Goal: Task Accomplishment & Management: Check status

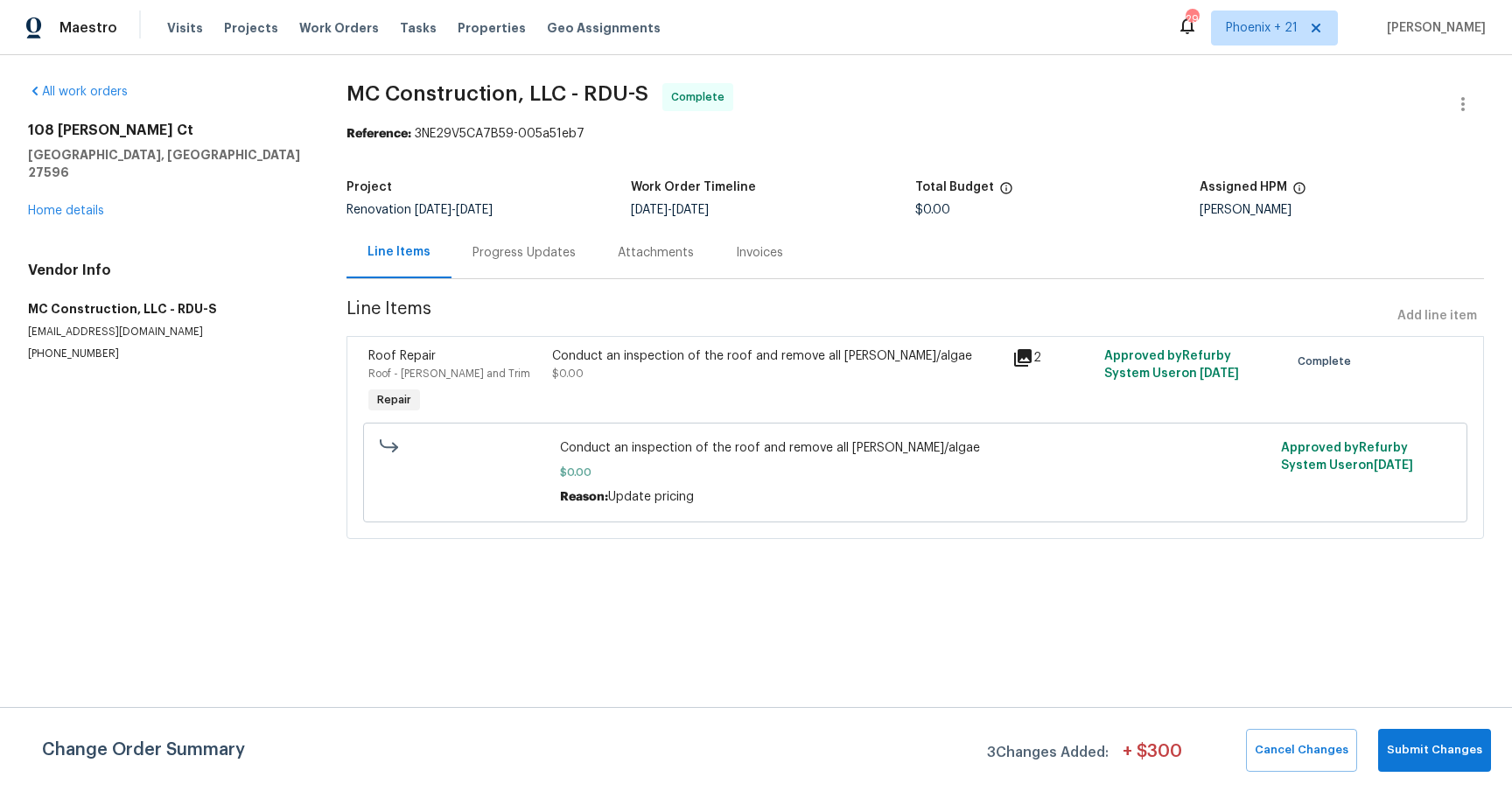
click at [886, 69] on div "All work orders [STREET_ADDRESS][PERSON_NAME] Home details Vendor Info MC Const…" at bounding box center [756, 320] width 1512 height 532
click at [692, 50] on div "Maestro Visits Projects Work Orders Tasks Properties Geo Assignments 293 [GEOGR…" at bounding box center [756, 27] width 1512 height 55
click at [109, 93] on link "All work orders" at bounding box center [78, 92] width 100 height 13
click at [525, 247] on div "Progress Updates" at bounding box center [525, 253] width 104 height 18
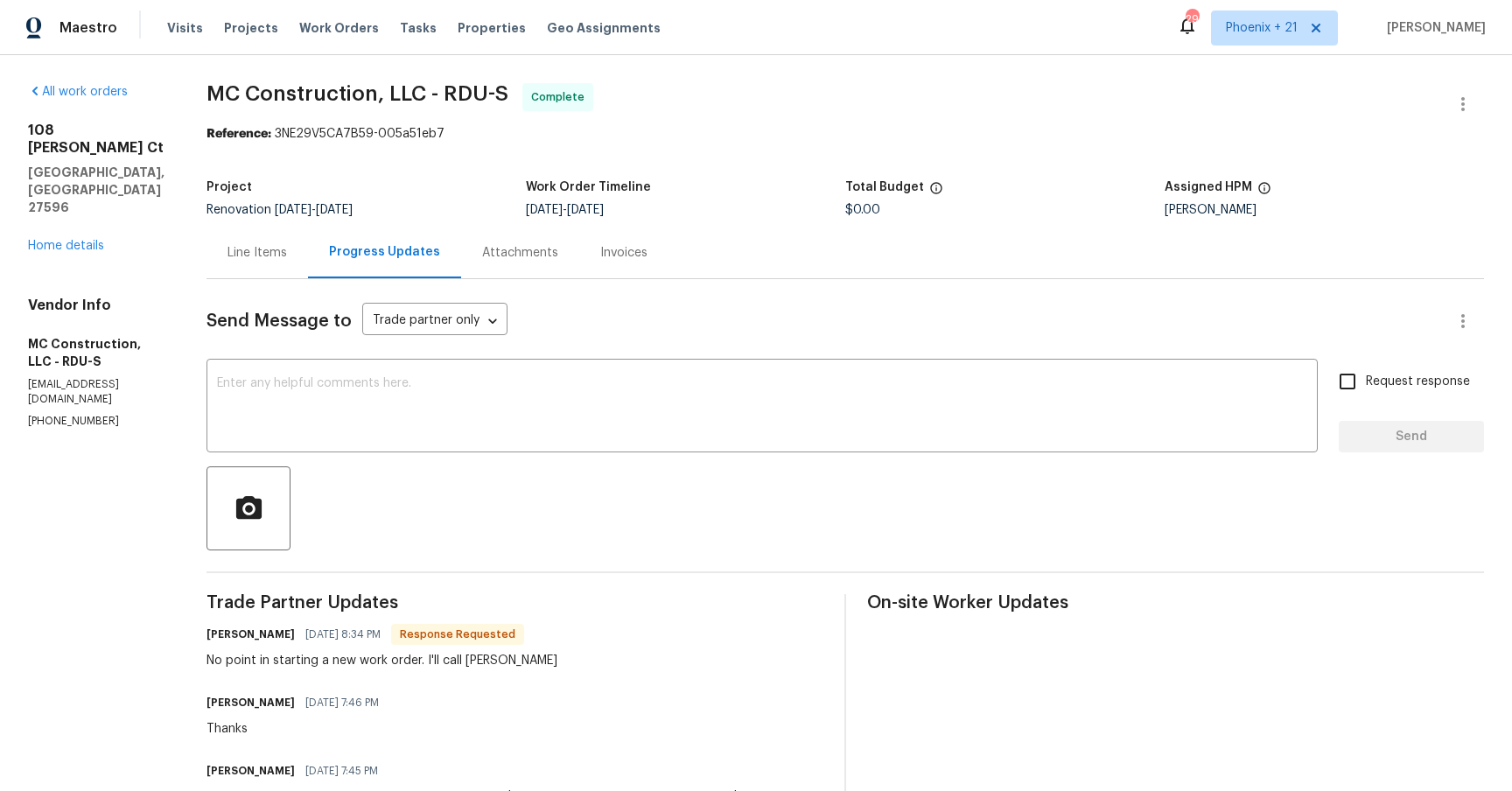
click at [257, 265] on div "Line Items" at bounding box center [257, 252] width 102 height 52
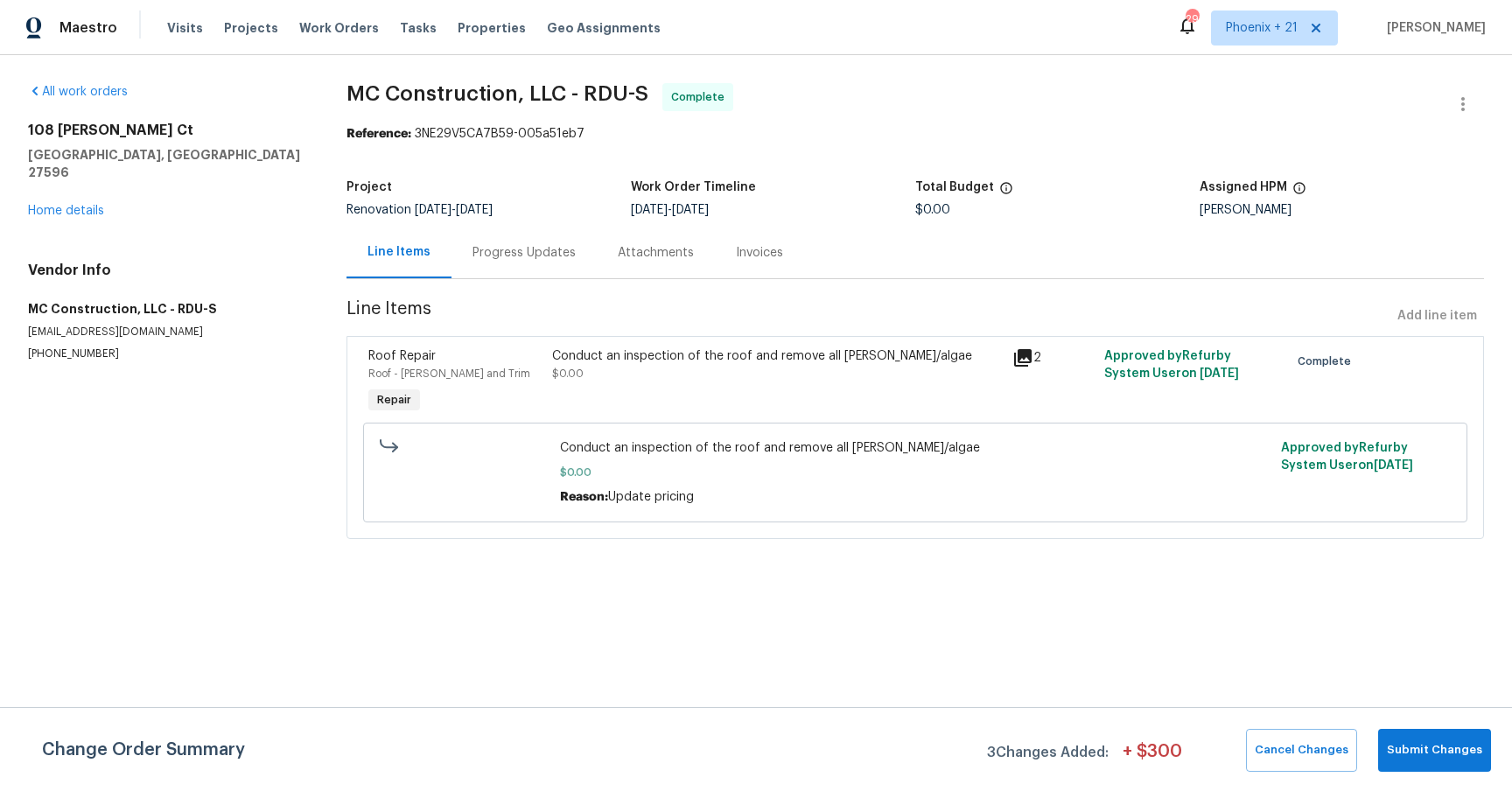
click at [488, 261] on div "Progress Updates" at bounding box center [525, 253] width 104 height 18
